Goal: Task Accomplishment & Management: Complete application form

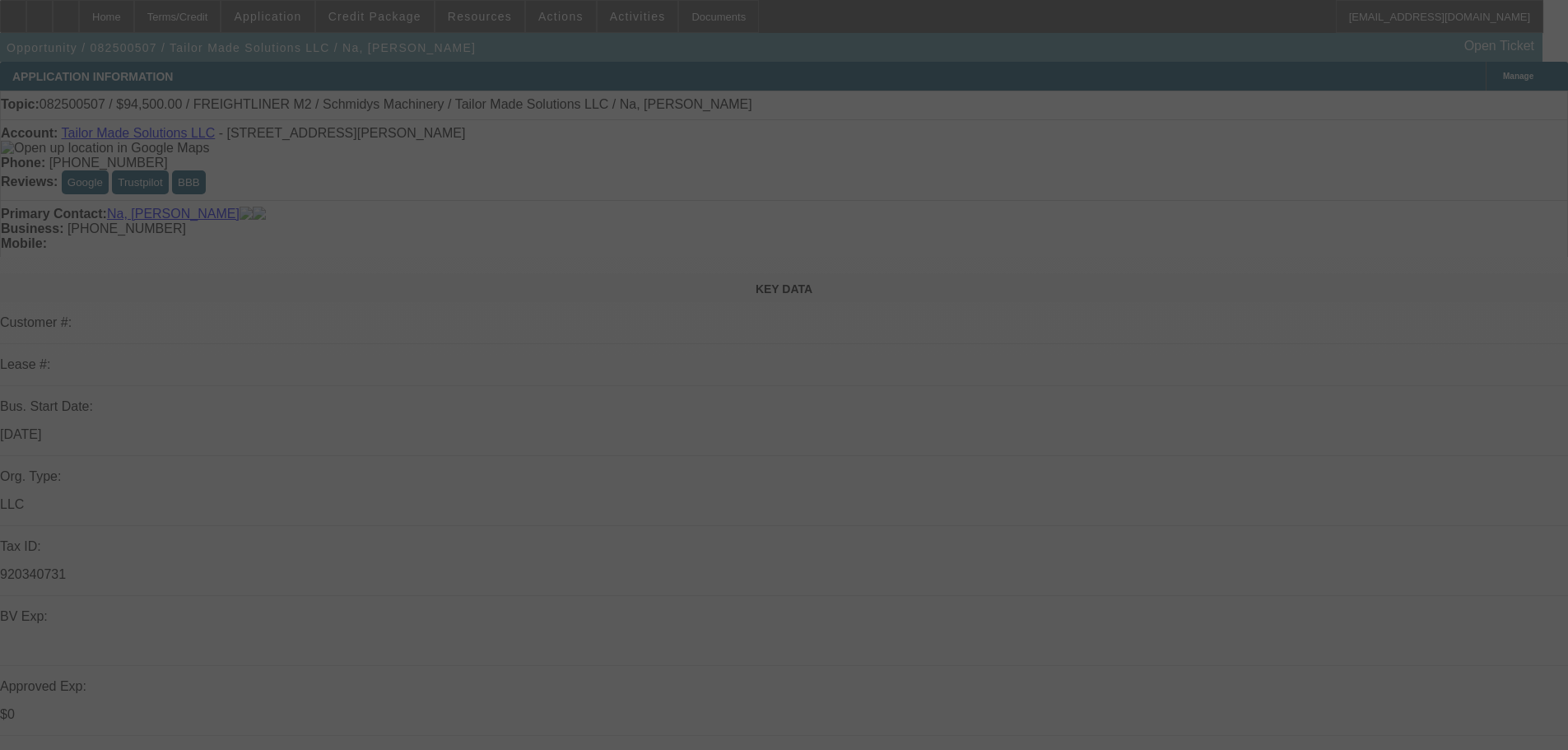
select select "0.1"
select select "0"
select select "2"
select select "0"
select select "6"
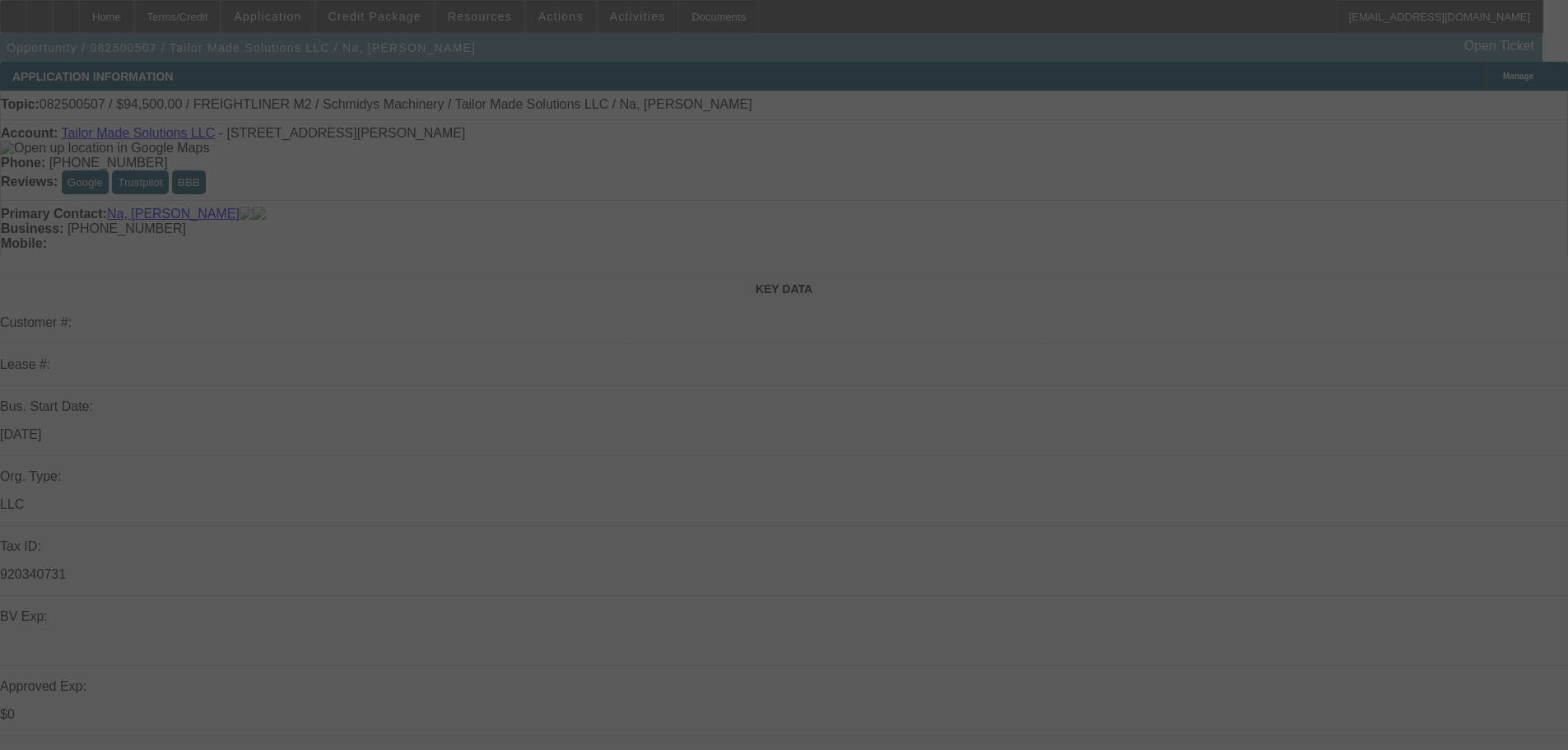
select select "0.1"
select select "0"
select select "2"
select select "0"
select select "6"
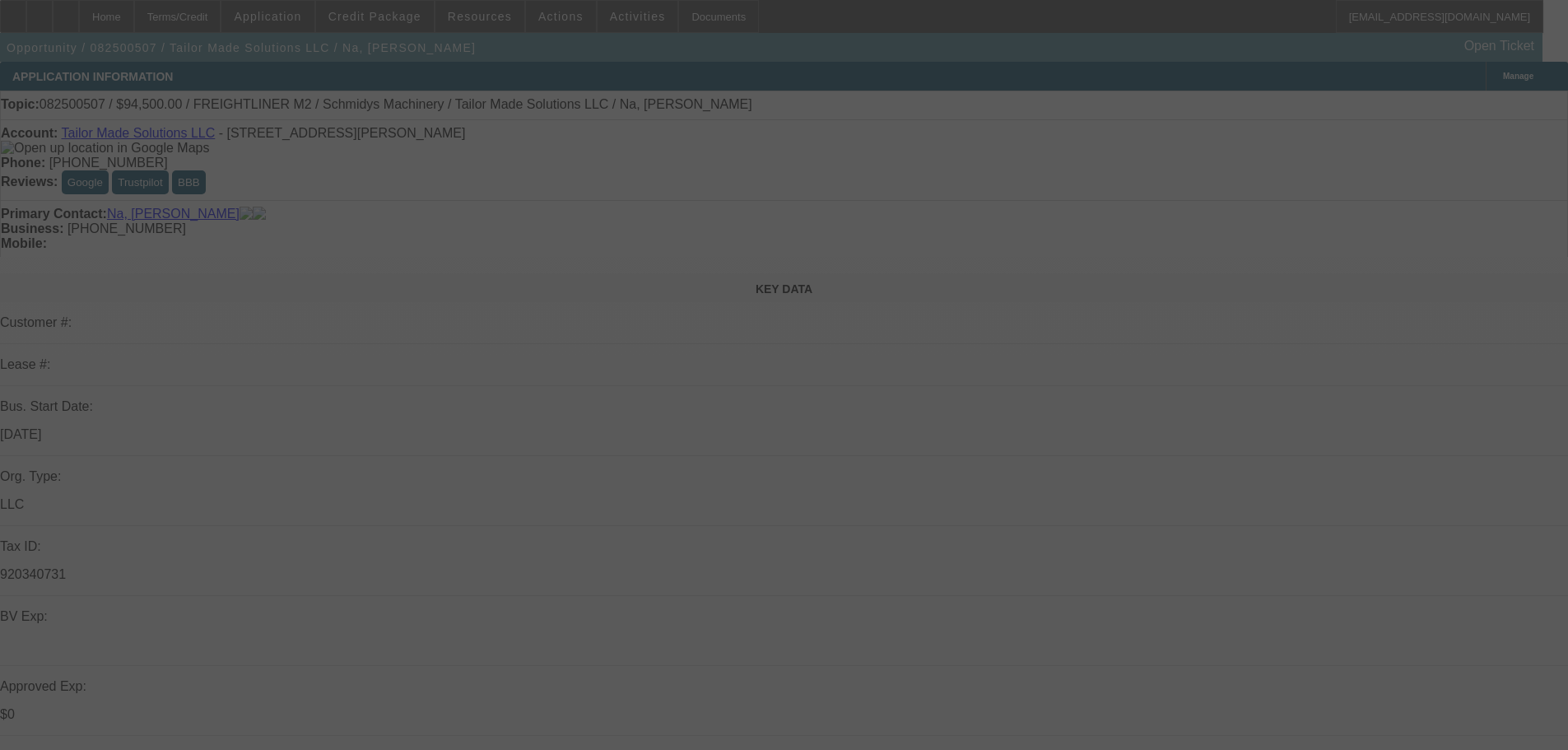
select select "0"
select select "6"
select select "0"
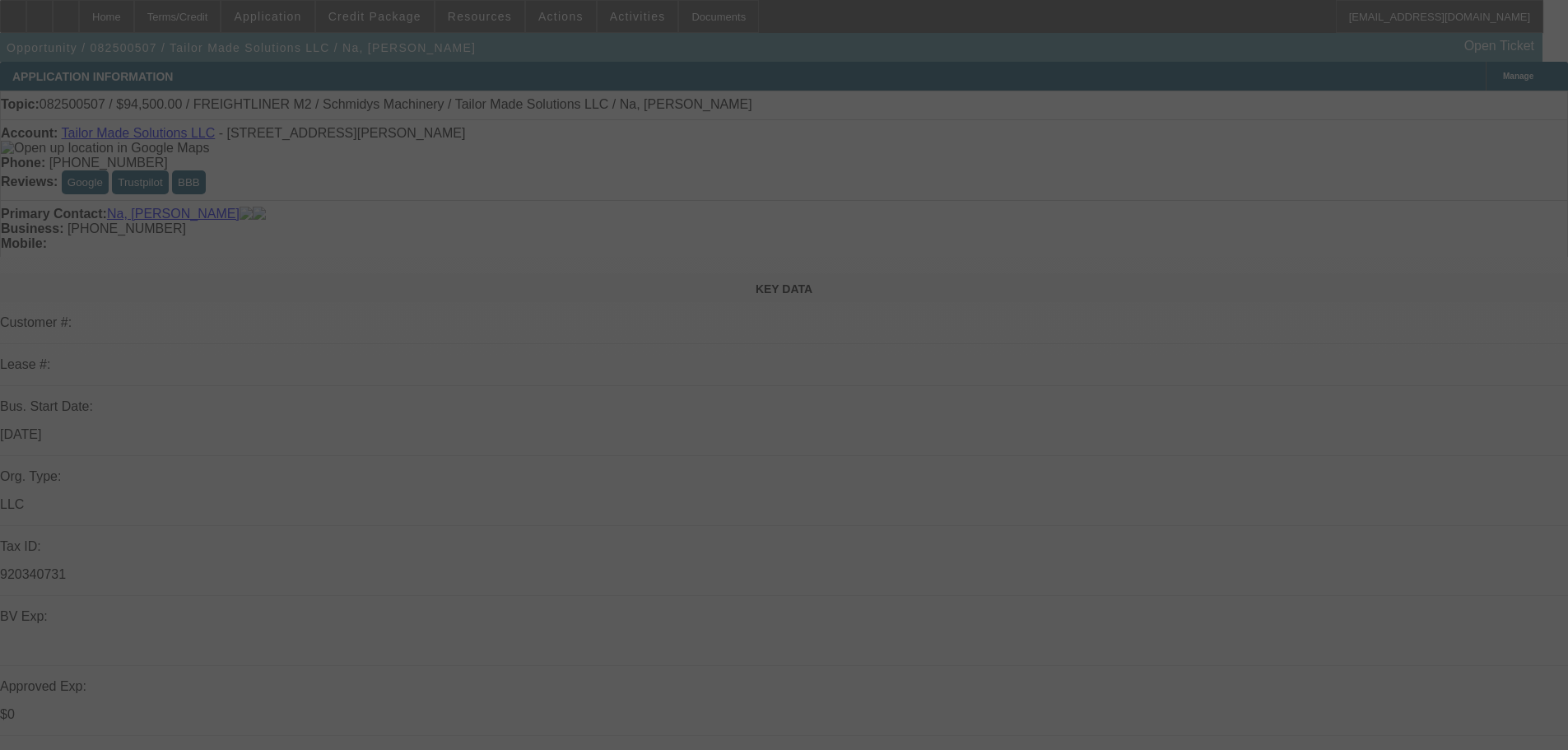
select select "0"
select select "2"
select select "0"
select select "6"
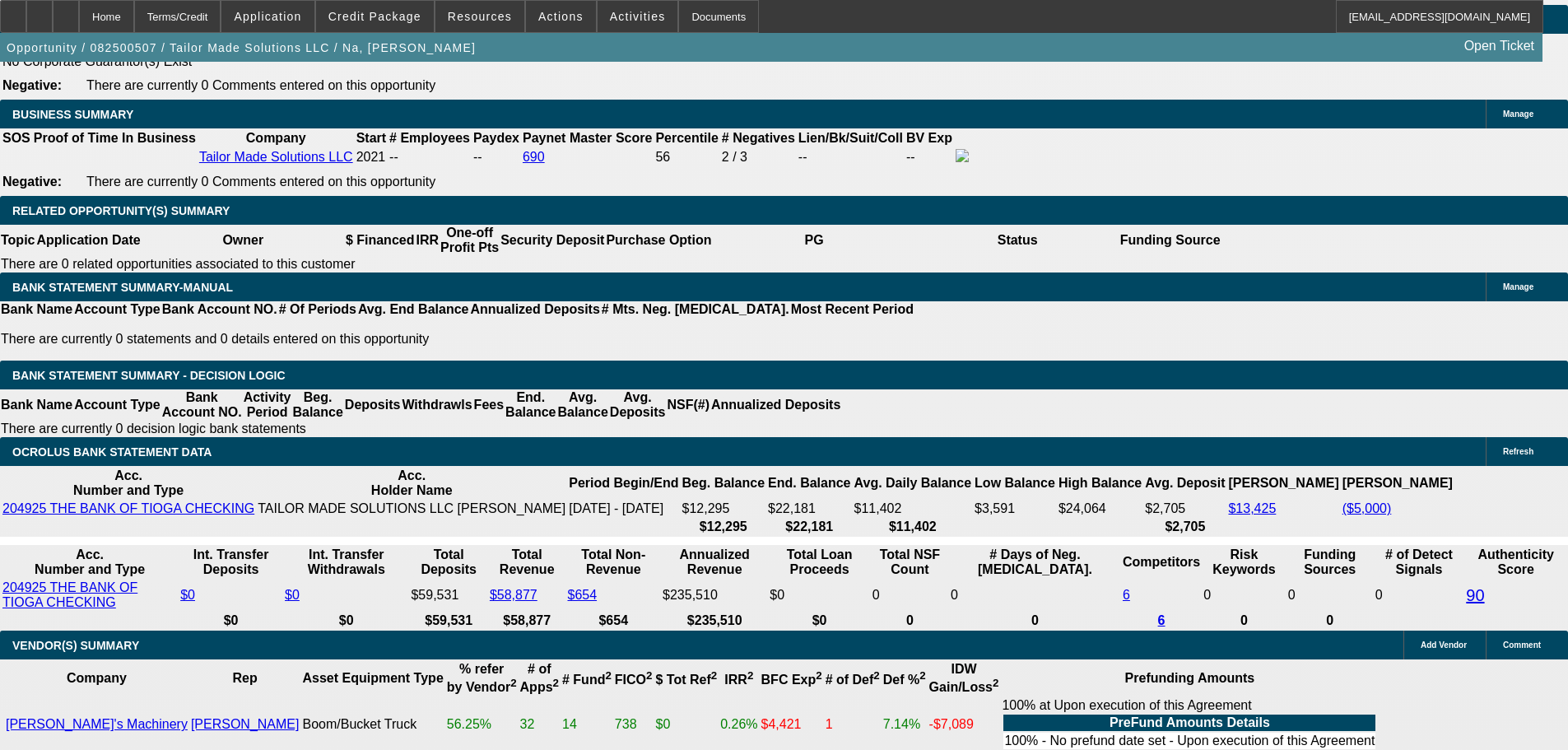
scroll to position [2715, 0]
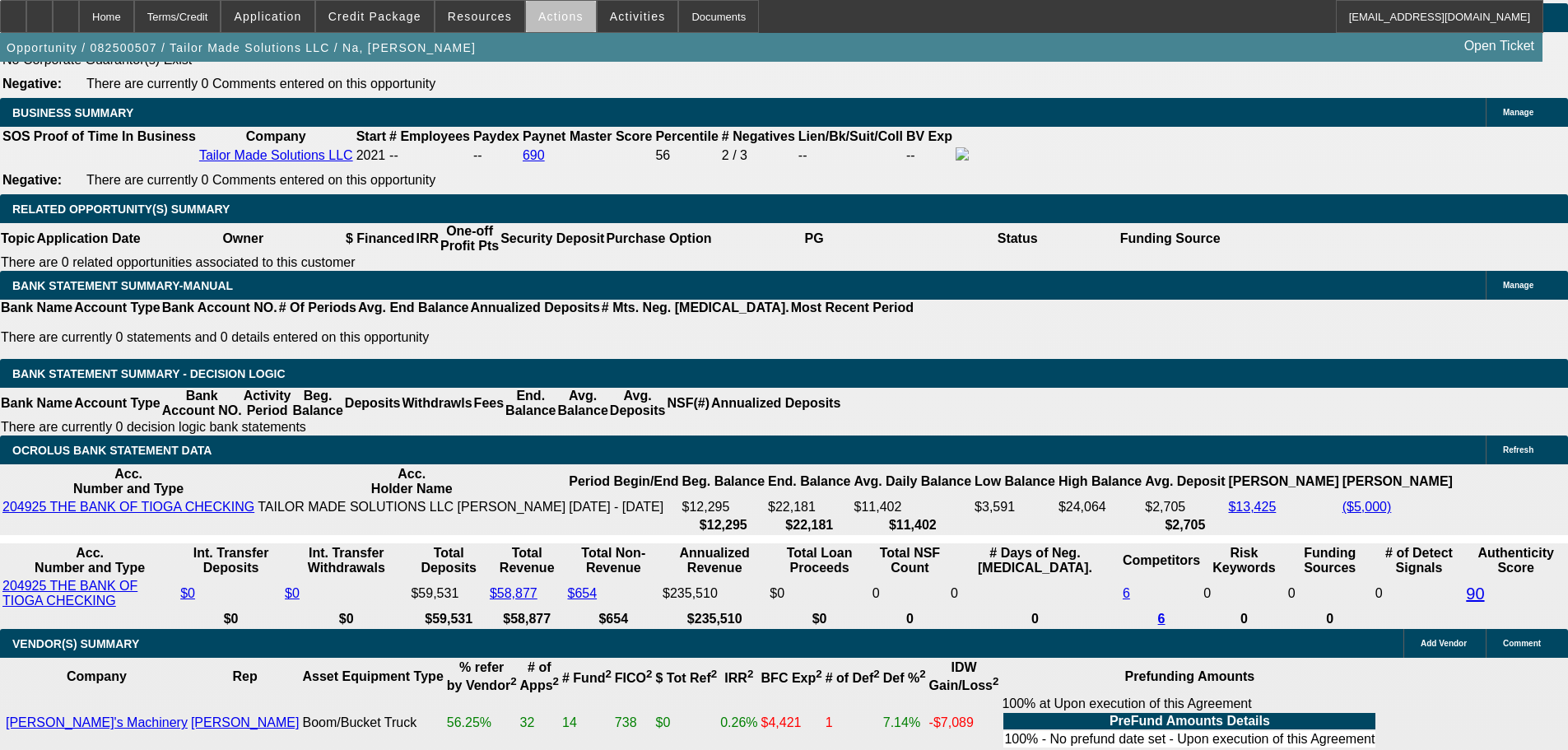
click at [565, 19] on span "Actions" at bounding box center [560, 17] width 45 height 13
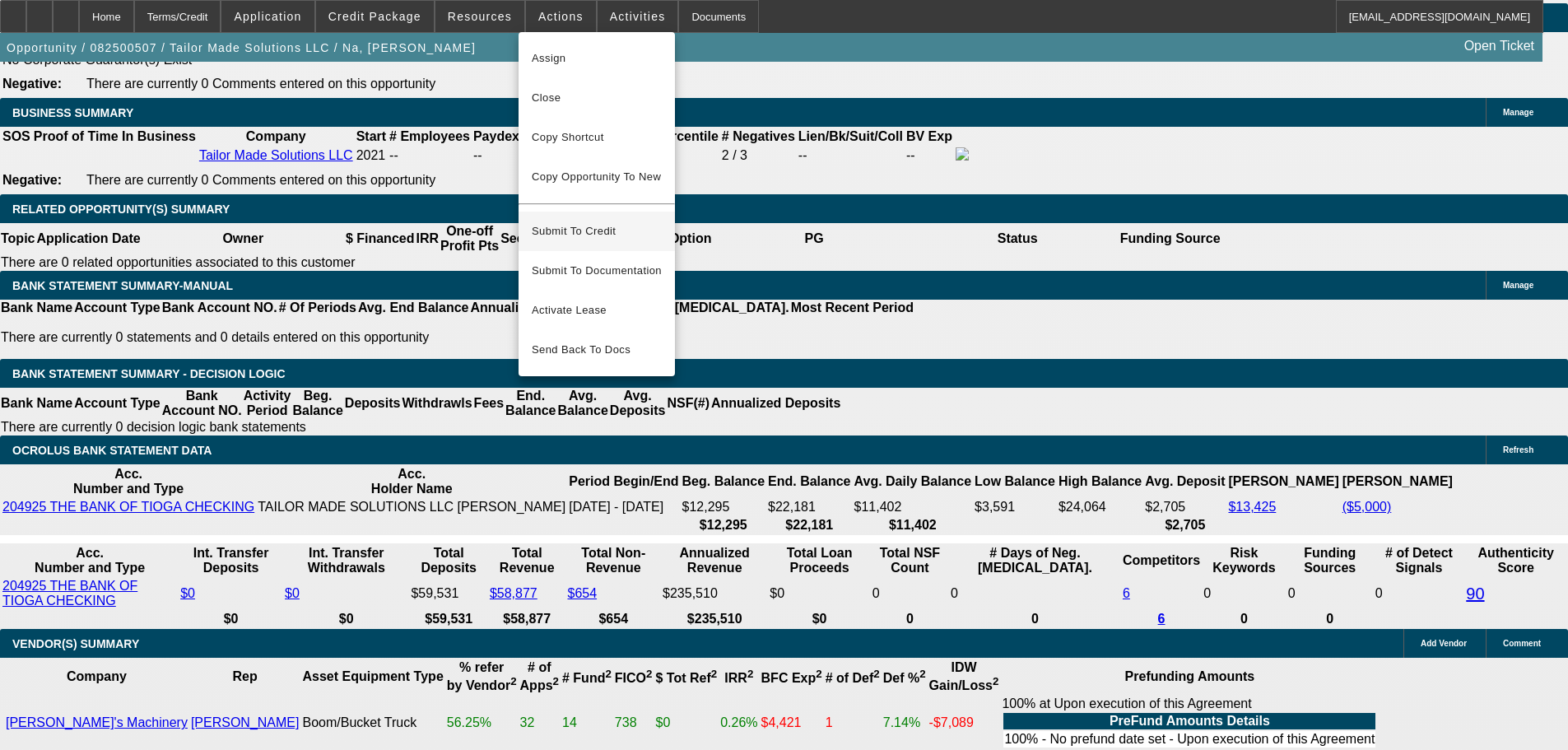
scroll to position [2387, 0]
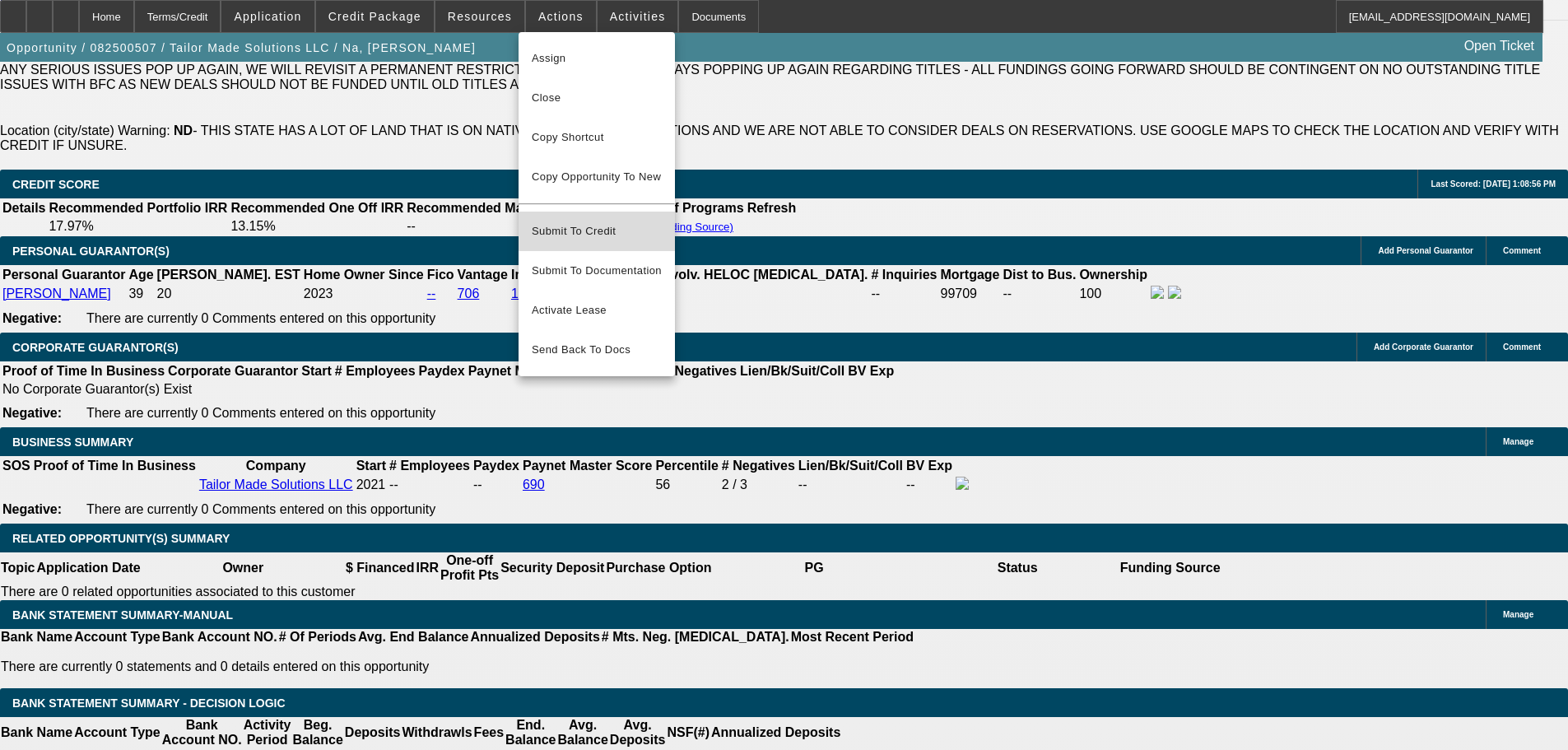
click at [608, 221] on span "Submit To Credit" at bounding box center [597, 231] width 130 height 20
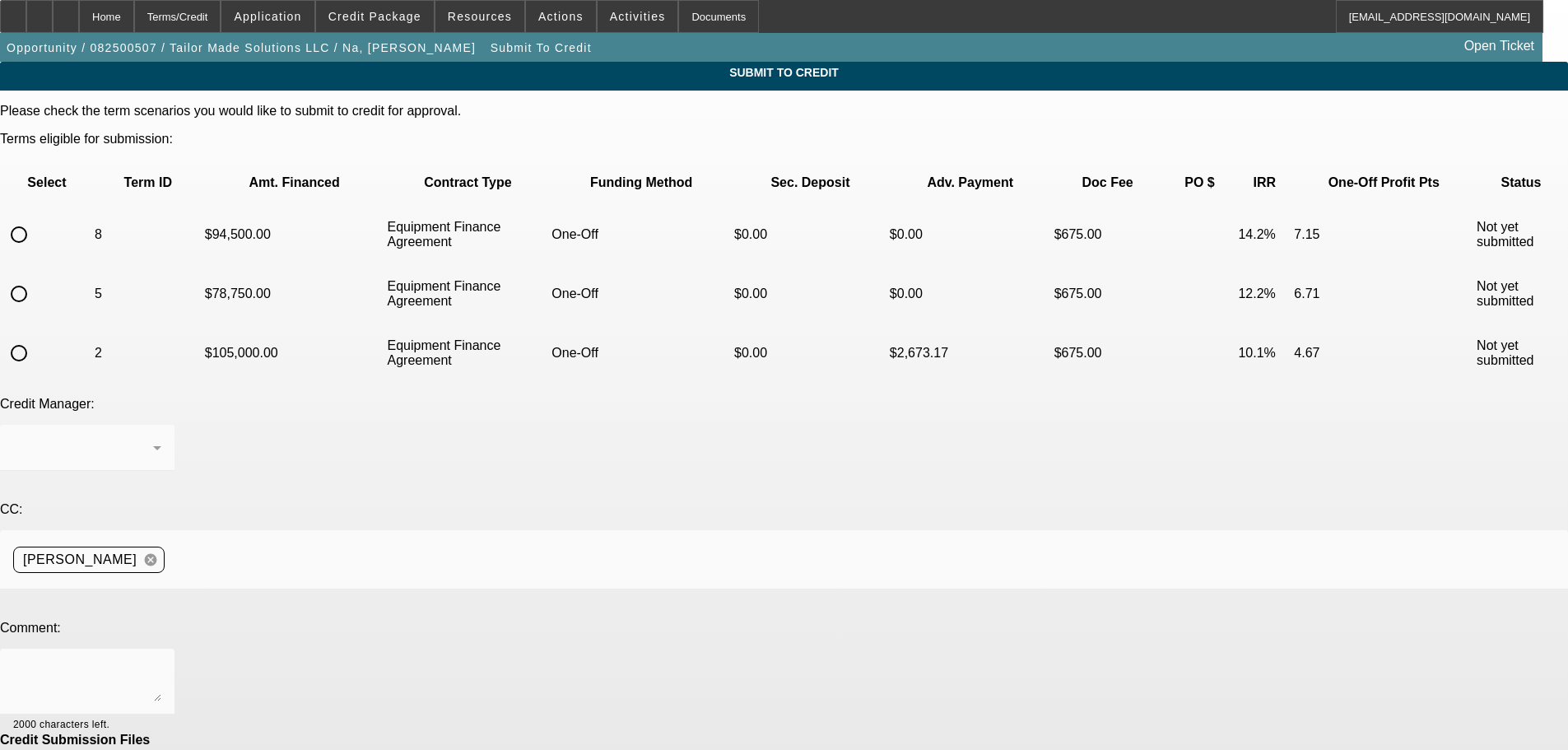
click at [36, 218] on input "radio" at bounding box center [19, 235] width 33 height 33
radio input "true"
drag, startPoint x: 449, startPoint y: 521, endPoint x: 484, endPoint y: 519, distance: 35.1
click at [162, 662] on textarea at bounding box center [86, 681] width 148 height 39
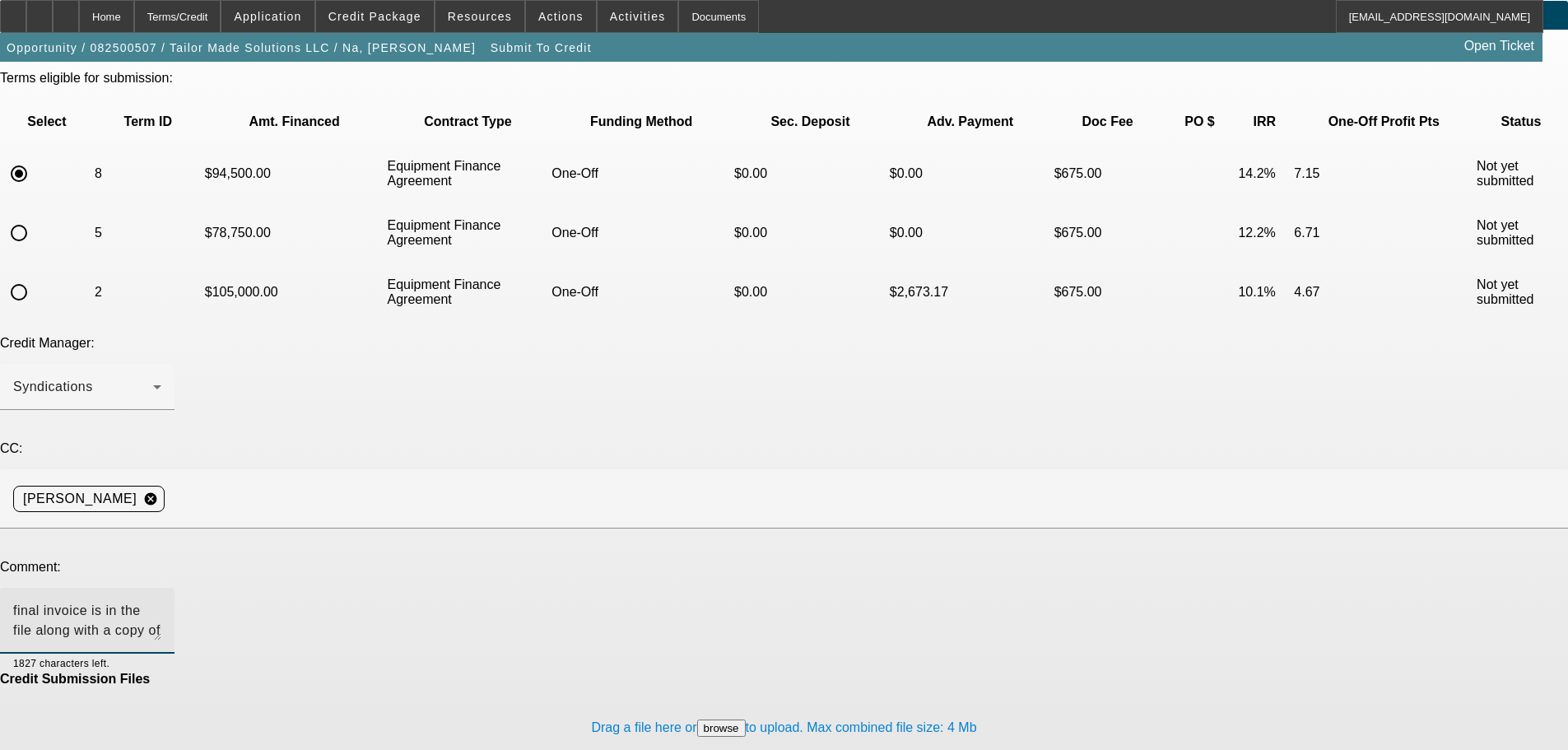
type textarea "final invoice is in the file along with a copy of the recent amendment article …"
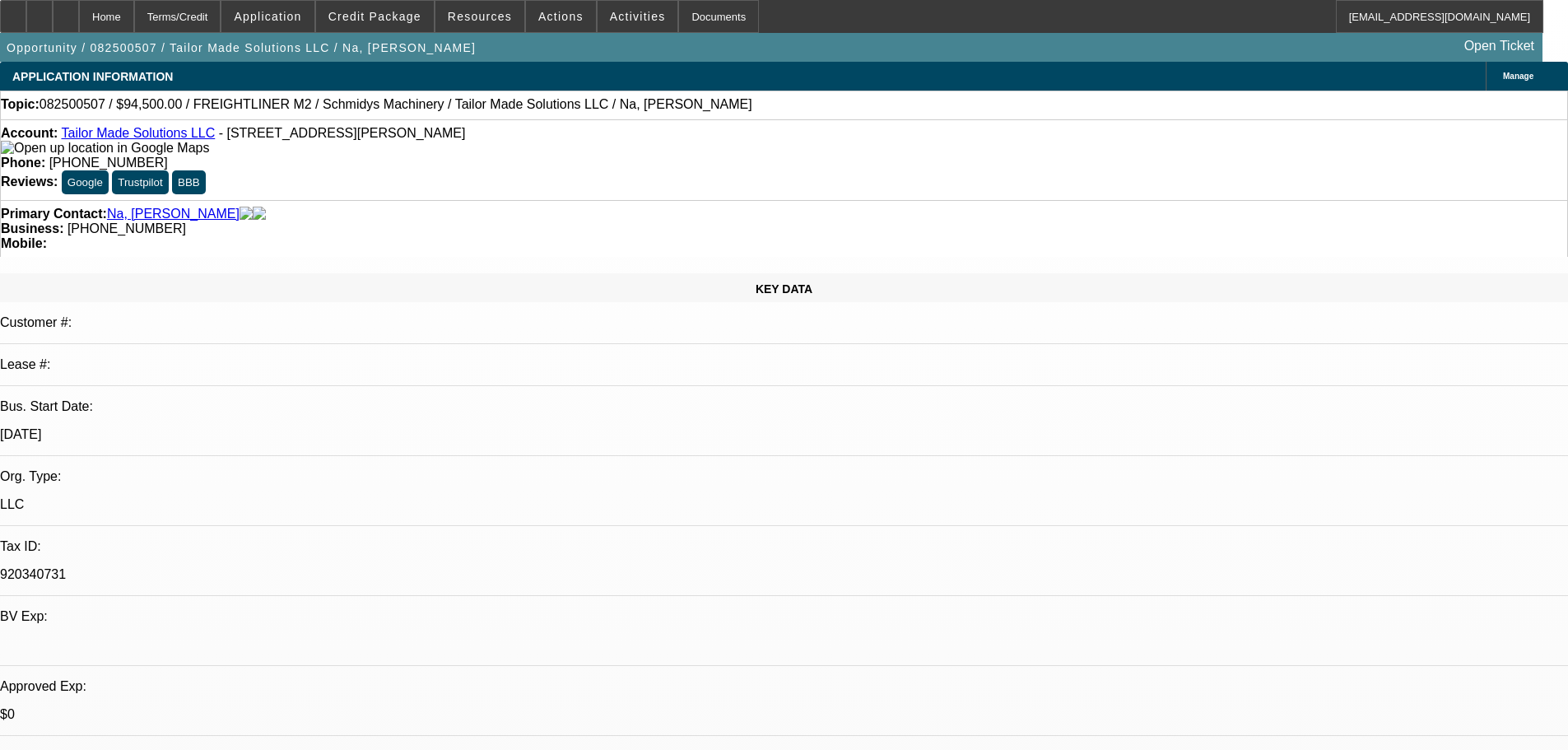
select select "0.1"
select select "0"
select select "2"
select select "0"
select select "6"
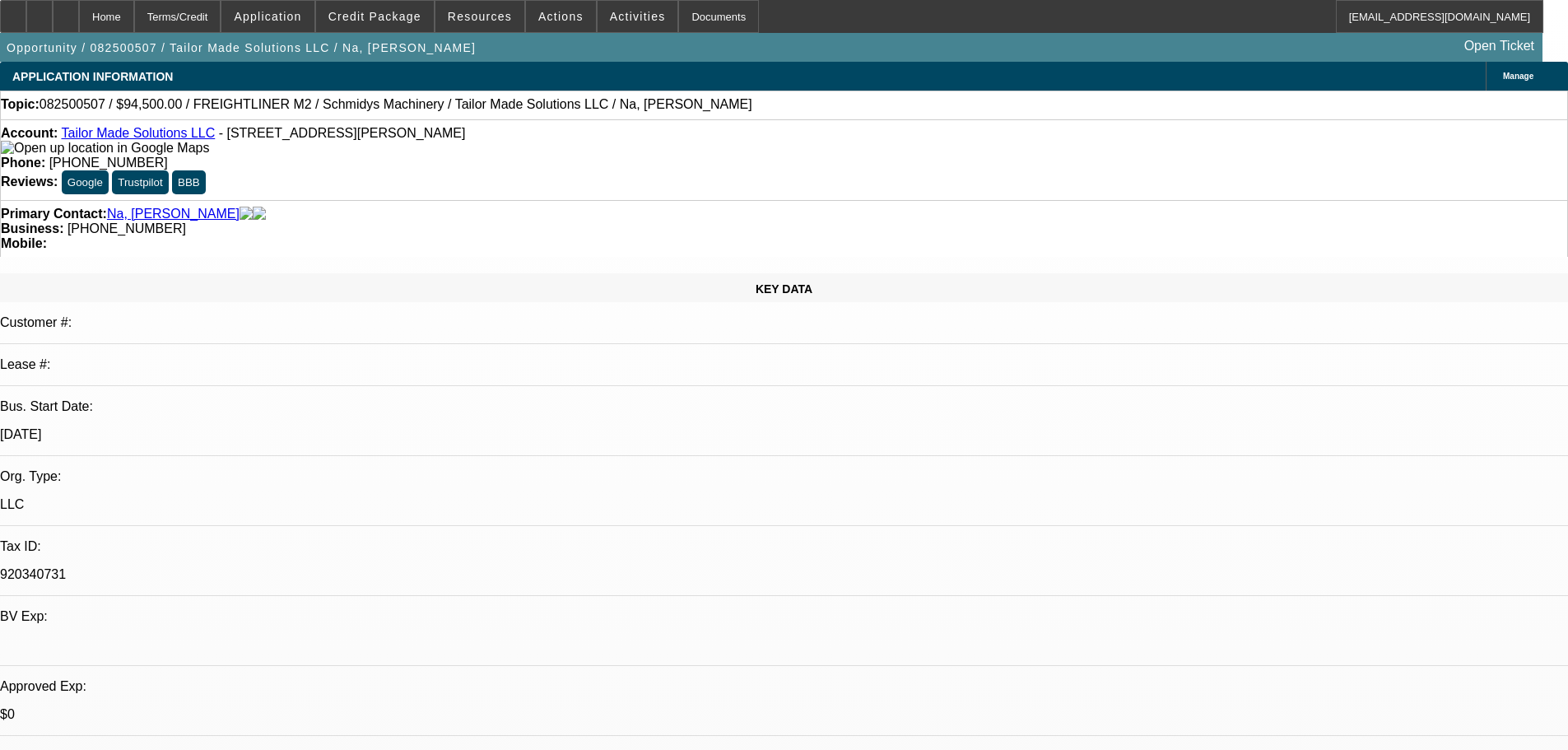
select select "0.1"
select select "0"
select select "2"
select select "0"
select select "6"
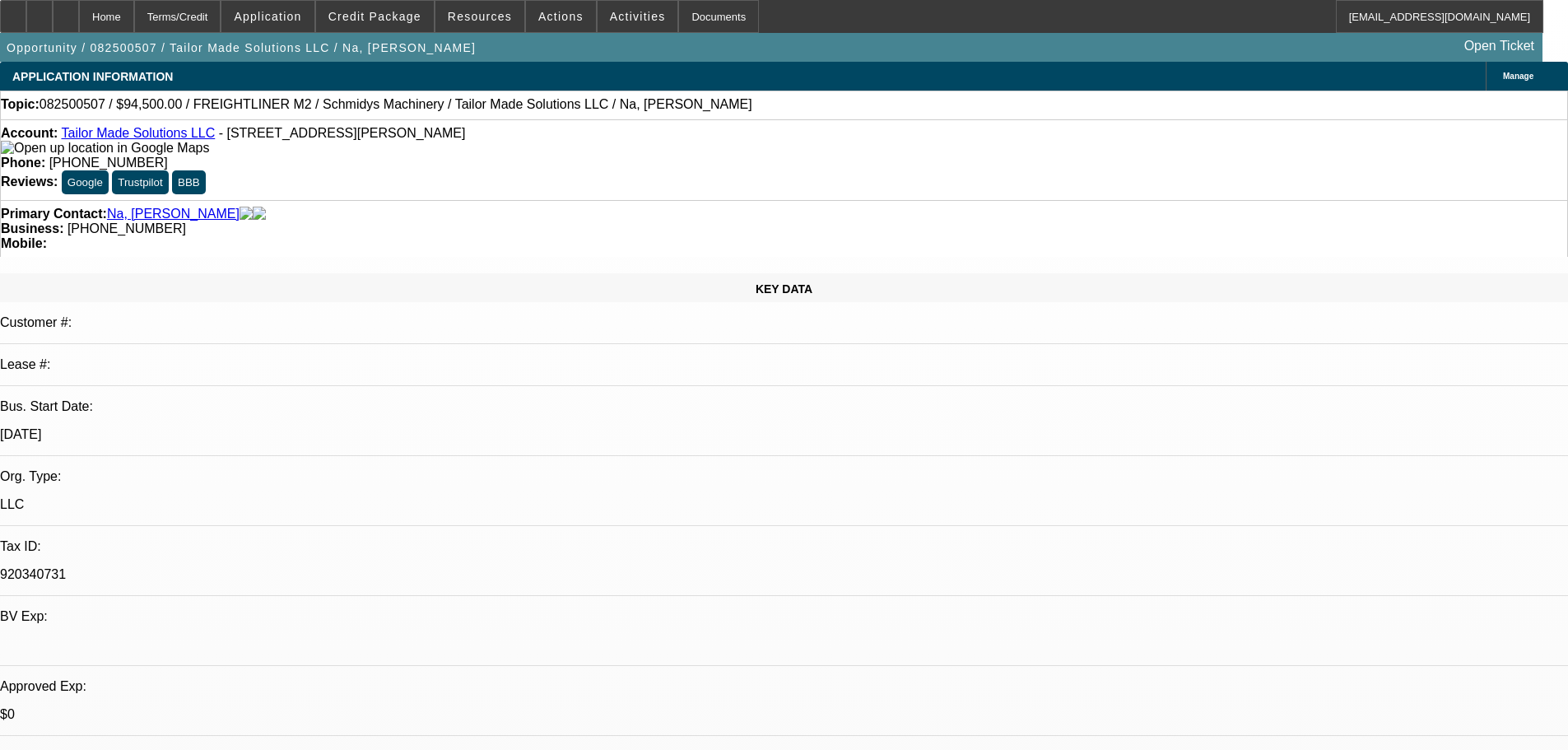
select select "0"
select select "6"
select select "0"
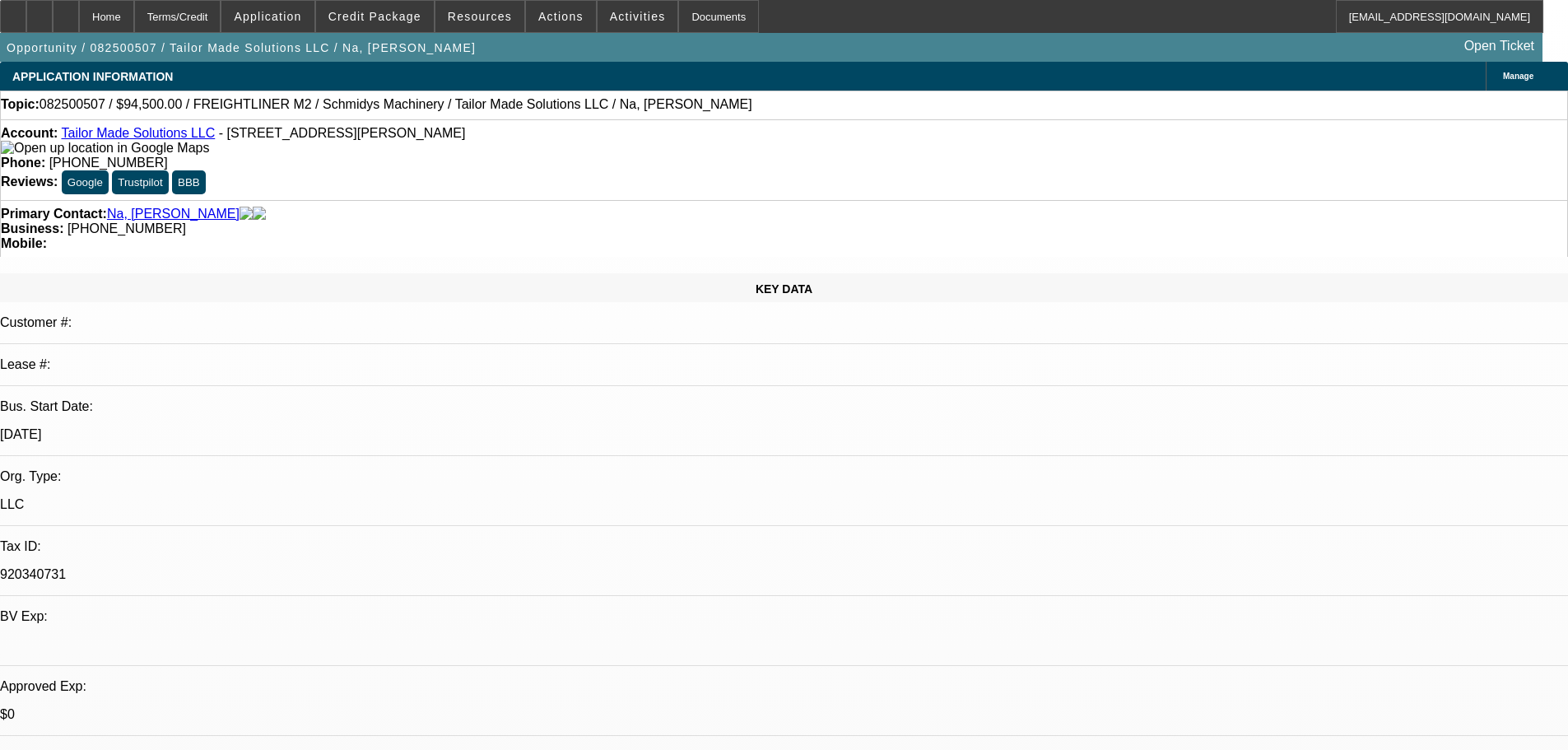
select select "0"
select select "2"
select select "0"
select select "6"
